Goal: Task Accomplishment & Management: Complete application form

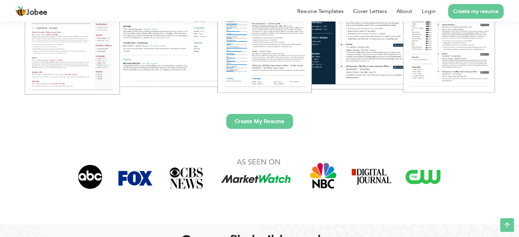
scroll to position [166, 0]
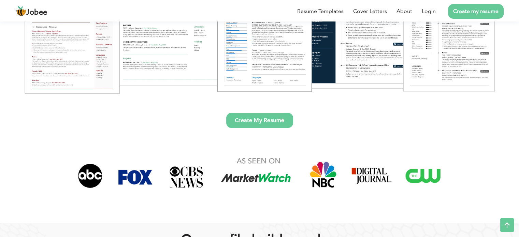
click at [251, 119] on link "Create My Resume" at bounding box center [259, 120] width 67 height 15
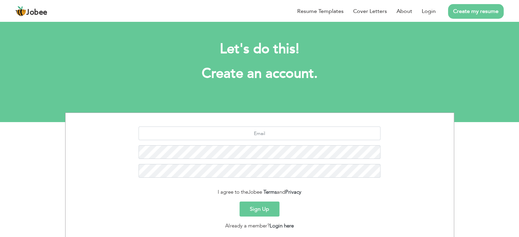
click at [258, 212] on button "Sign Up" at bounding box center [260, 209] width 40 height 15
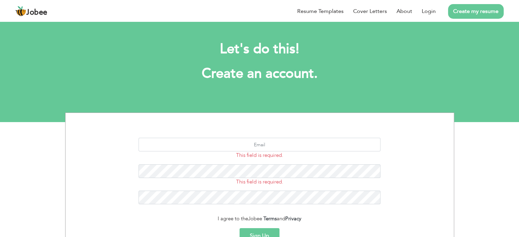
scroll to position [51, 0]
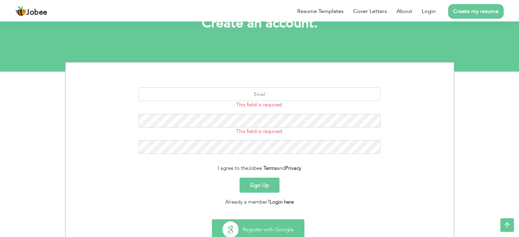
click at [263, 235] on button "Register with Google" at bounding box center [258, 230] width 92 height 20
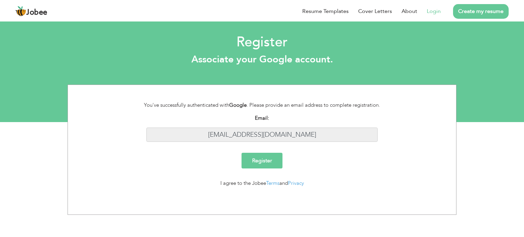
click at [313, 134] on input "[EMAIL_ADDRESS][DOMAIN_NAME]" at bounding box center [262, 135] width 232 height 15
click at [320, 134] on input "[EMAIL_ADDRESS][DOMAIN_NAME]" at bounding box center [262, 135] width 232 height 15
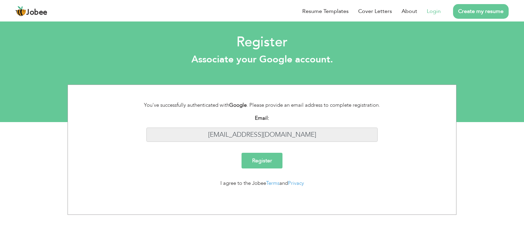
click at [320, 134] on input "[EMAIL_ADDRESS][DOMAIN_NAME]" at bounding box center [262, 135] width 232 height 15
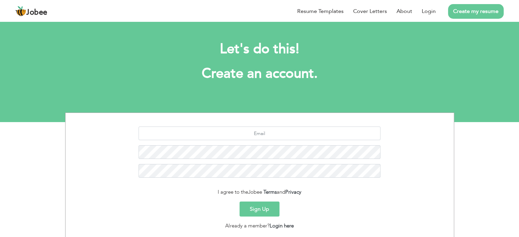
scroll to position [46, 0]
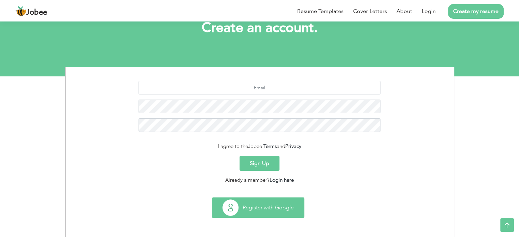
click at [267, 201] on button "Register with Google" at bounding box center [258, 208] width 92 height 20
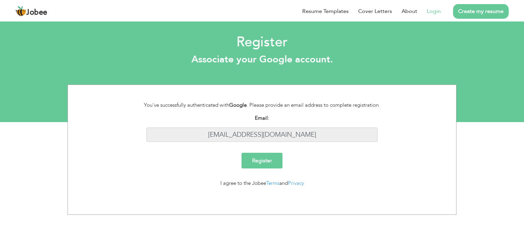
click at [305, 134] on input "[EMAIL_ADDRESS][DOMAIN_NAME]" at bounding box center [262, 135] width 232 height 15
click at [272, 164] on input "Register" at bounding box center [262, 161] width 41 height 16
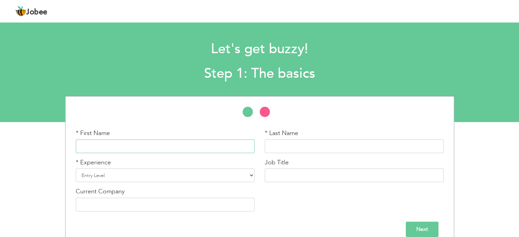
click at [210, 146] on input "text" at bounding box center [165, 147] width 179 height 14
type input "Sanskar"
click at [319, 144] on input "text" at bounding box center [354, 147] width 179 height 14
type input "Sharma"
click at [225, 176] on select "Entry Level Less than 1 Year 1 Year 2 Years 3 Years 4 Years 5 Years 6 Years 7 Y…" at bounding box center [165, 176] width 179 height 14
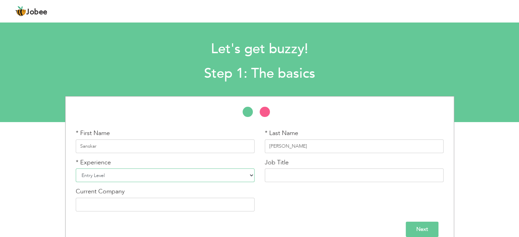
select select "4"
click at [76, 169] on select "Entry Level Less than 1 Year 1 Year 2 Years 3 Years 4 Years 5 Years 6 Years 7 Y…" at bounding box center [165, 176] width 179 height 14
click at [285, 174] on input "text" at bounding box center [354, 176] width 179 height 14
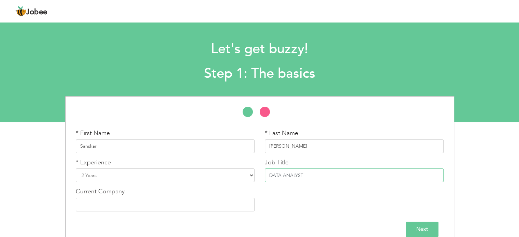
type input "DATA ANALYST"
click at [168, 207] on input "text" at bounding box center [165, 205] width 179 height 14
type input "PROFESSIONAL IT SOLUTION"
click at [421, 230] on input "Next" at bounding box center [422, 229] width 33 height 15
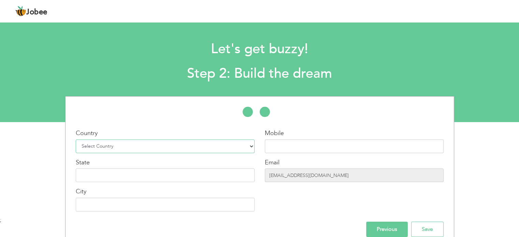
click at [145, 148] on select "Select Country Afghanistan Albania Algeria American Samoa Andorra Angola Anguil…" at bounding box center [165, 147] width 179 height 14
select select "99"
click at [76, 140] on select "Select Country Afghanistan Albania Algeria American Samoa Andorra Angola Anguil…" at bounding box center [165, 147] width 179 height 14
click at [276, 147] on input "text" at bounding box center [354, 147] width 179 height 14
type input "6265690149"
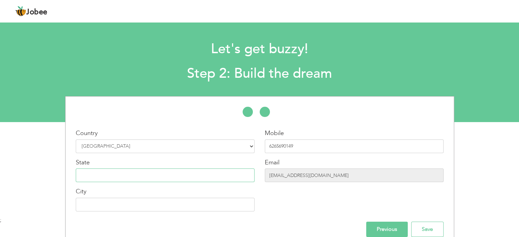
click at [119, 178] on input "text" at bounding box center [165, 176] width 179 height 14
type input "`"
drag, startPoint x: 213, startPoint y: 192, endPoint x: 119, endPoint y: 172, distance: 96.3
click at [119, 172] on input "Madhya" at bounding box center [165, 176] width 179 height 14
type input "Madhya Pradesh"
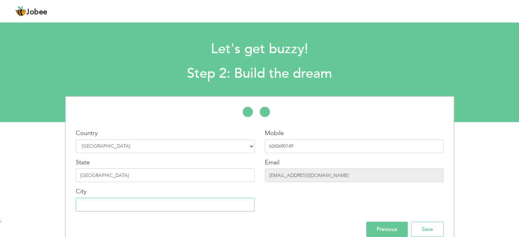
click at [89, 209] on input "text" at bounding box center [165, 205] width 179 height 14
type input "Gwalior"
click at [332, 174] on input "[EMAIL_ADDRESS][DOMAIN_NAME]" at bounding box center [354, 176] width 179 height 14
